Goal: Task Accomplishment & Management: Complete application form

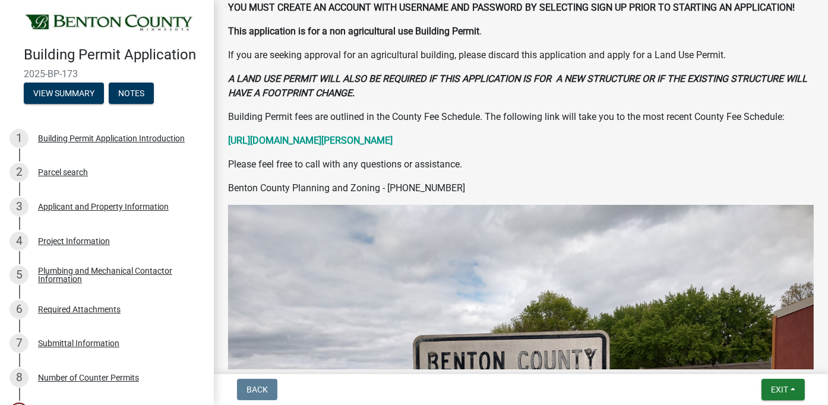
scroll to position [297, 0]
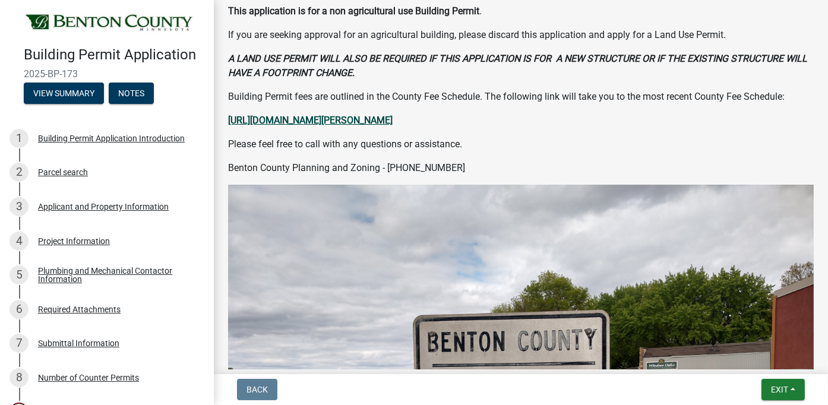
click at [333, 125] on strong "[URL][DOMAIN_NAME][PERSON_NAME]" at bounding box center [310, 120] width 165 height 11
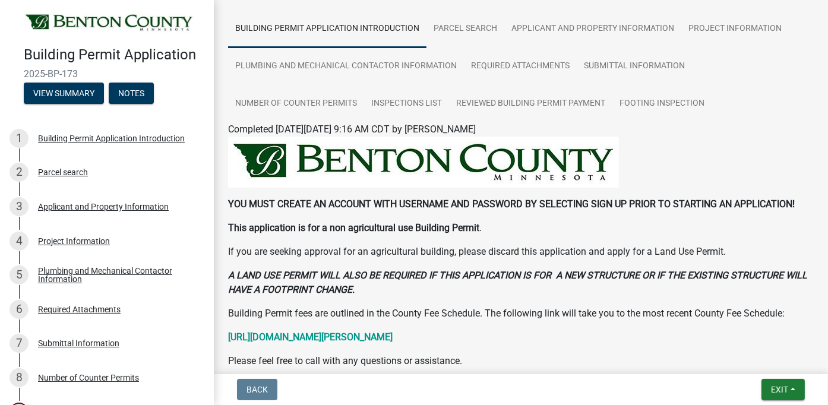
scroll to position [0, 0]
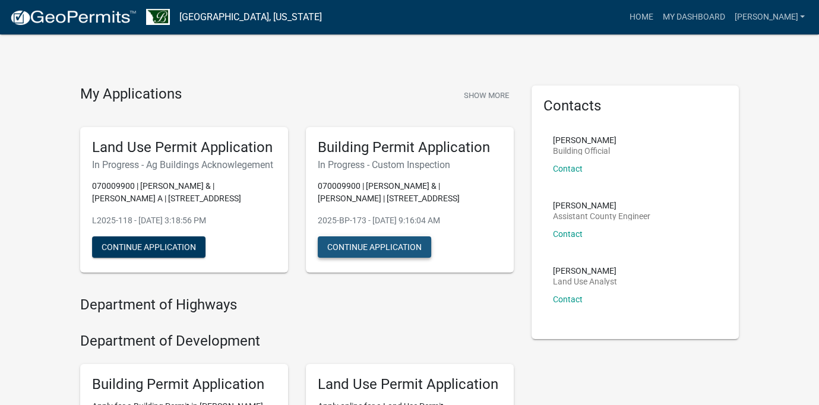
click at [351, 250] on button "Continue Application" at bounding box center [374, 246] width 113 height 21
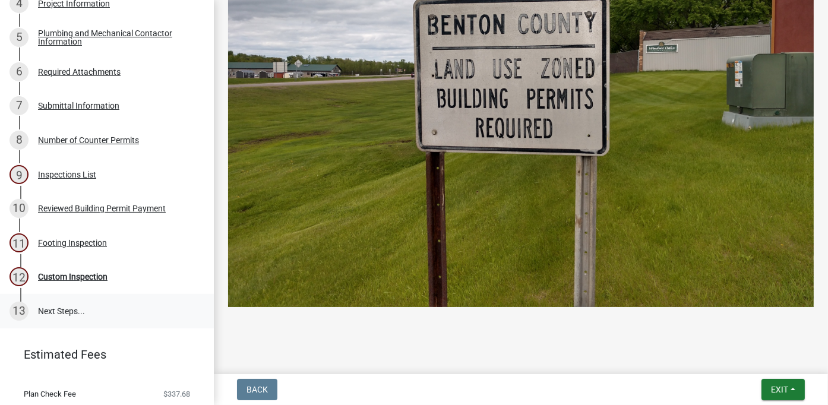
scroll to position [340, 0]
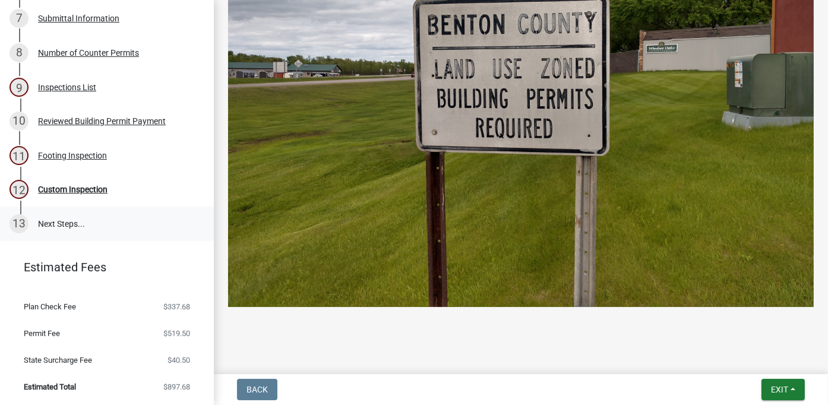
click at [67, 225] on link "13 Next Steps..." at bounding box center [107, 224] width 214 height 34
click at [73, 156] on div "Footing Inspection" at bounding box center [72, 155] width 69 height 8
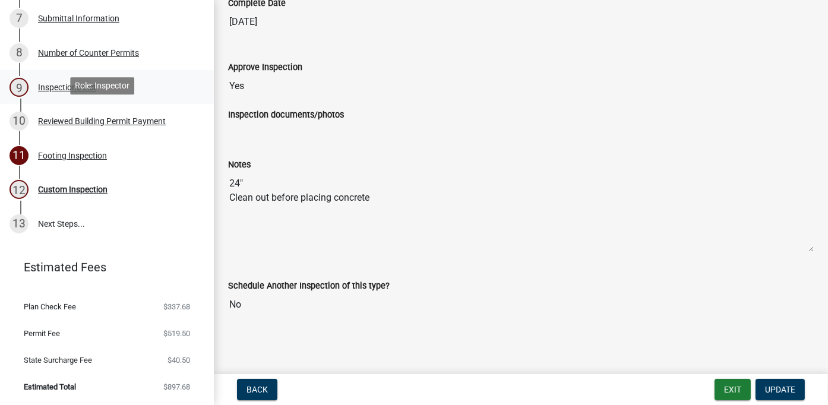
scroll to position [280, 0]
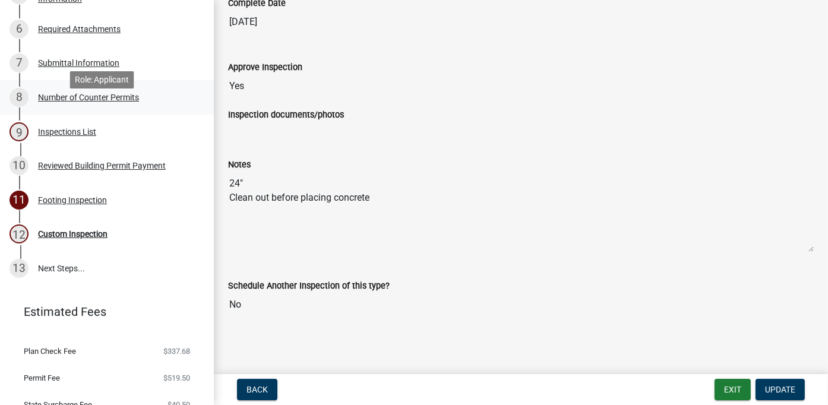
click at [79, 102] on div "Number of Counter Permits" at bounding box center [88, 97] width 101 height 8
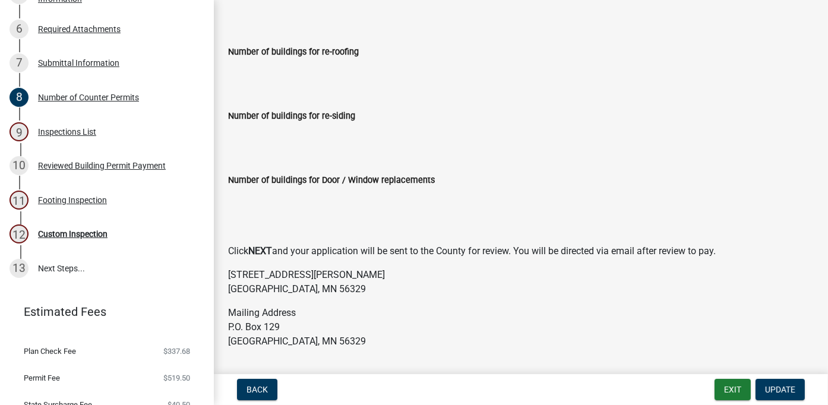
scroll to position [328, 0]
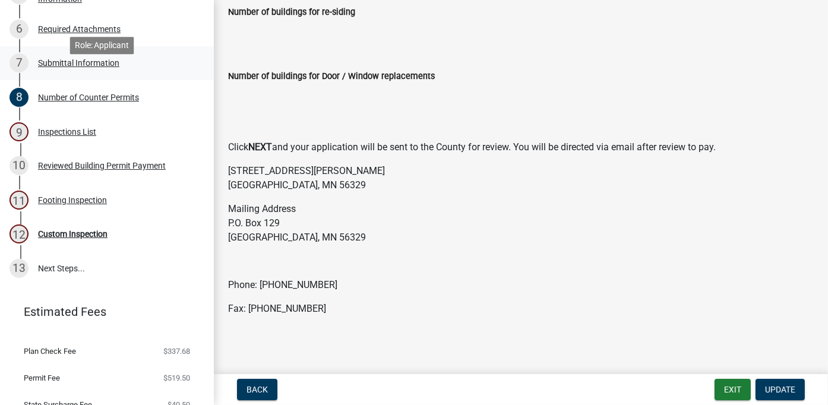
click at [64, 67] on div "Submittal Information" at bounding box center [78, 63] width 81 height 8
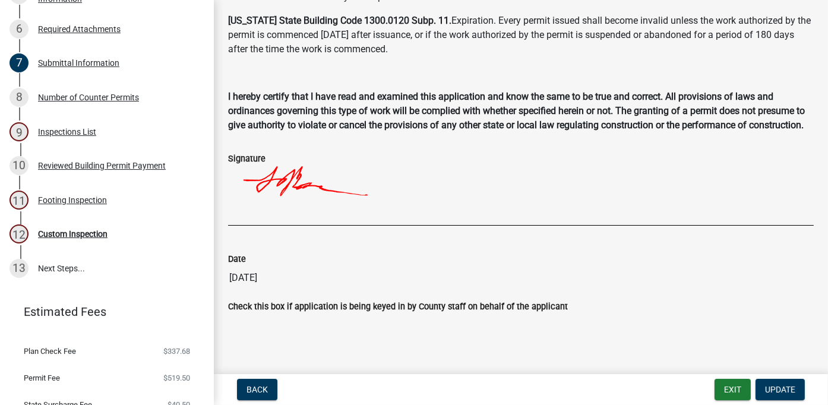
scroll to position [104, 0]
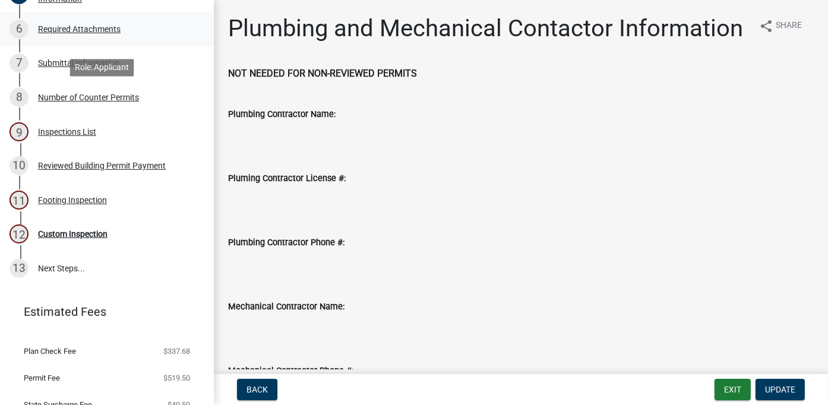
scroll to position [221, 0]
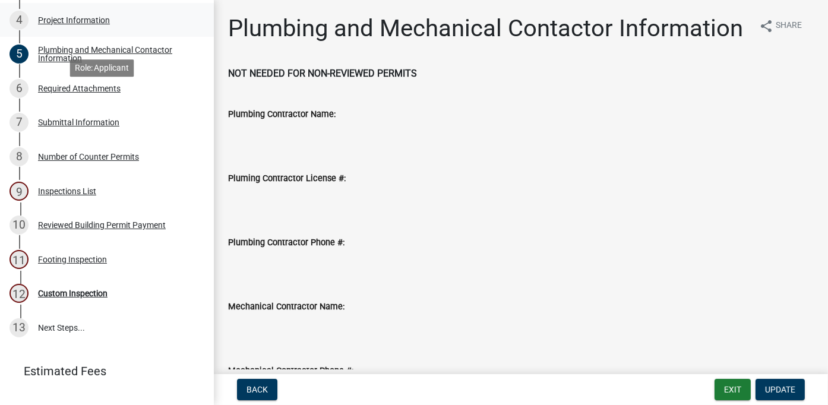
click at [52, 24] on div "Project Information" at bounding box center [74, 20] width 72 height 8
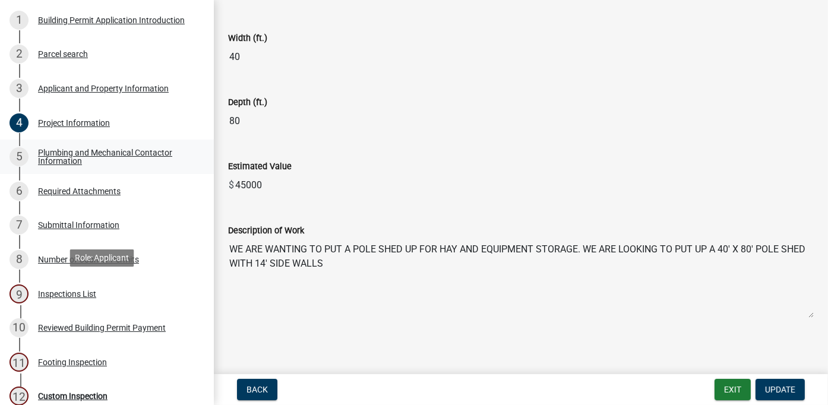
scroll to position [0, 0]
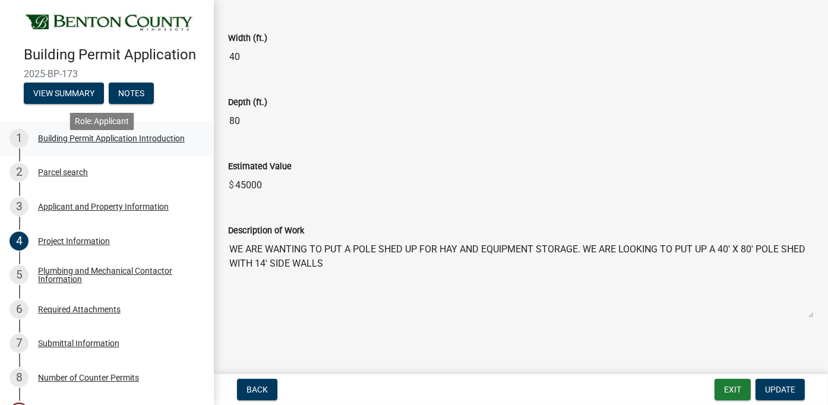
click at [58, 143] on div "Building Permit Application Introduction" at bounding box center [111, 138] width 147 height 8
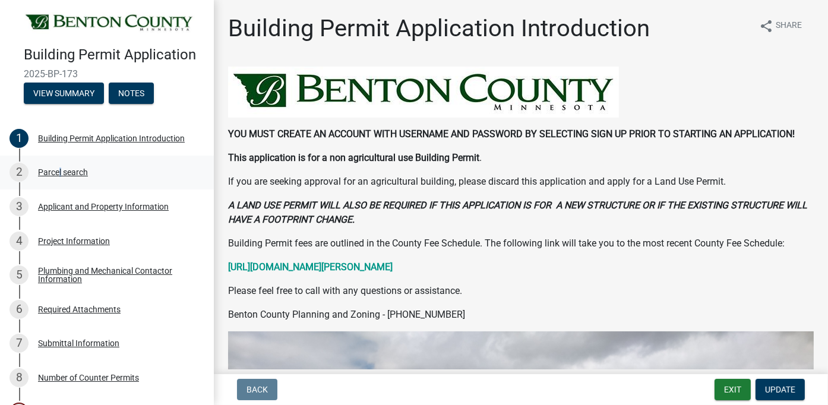
drag, startPoint x: 58, startPoint y: 154, endPoint x: 58, endPoint y: 190, distance: 35.6
click at [58, 176] on div "Parcel search" at bounding box center [63, 172] width 50 height 8
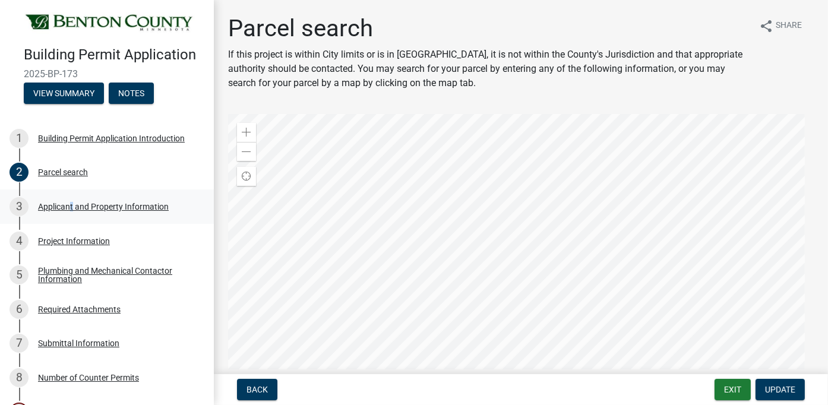
drag, startPoint x: 58, startPoint y: 190, endPoint x: 68, endPoint y: 219, distance: 31.0
click at [68, 211] on div "Applicant and Property Information" at bounding box center [103, 207] width 131 height 8
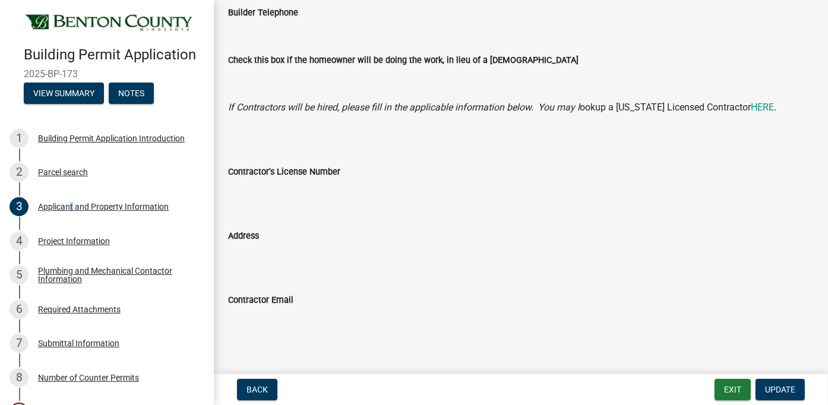
scroll to position [1157, 0]
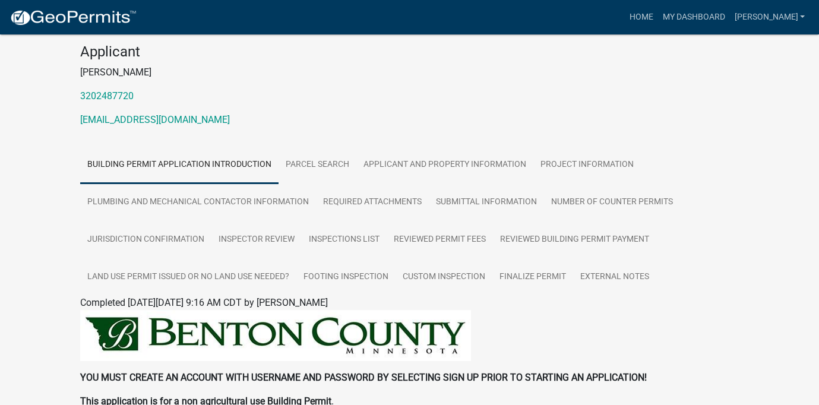
scroll to position [119, 0]
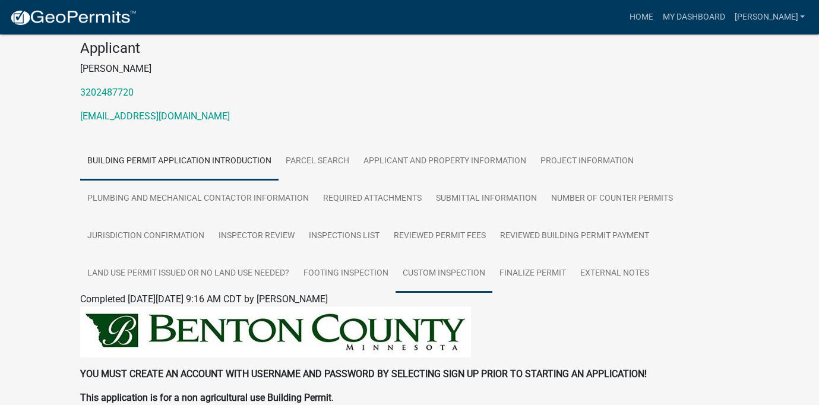
click at [452, 273] on link "Custom Inspection" at bounding box center [444, 274] width 97 height 38
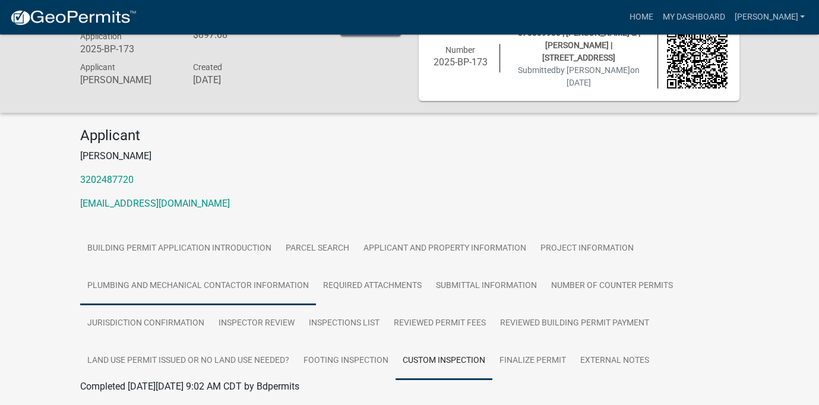
scroll to position [0, 0]
